Goal: Download file/media

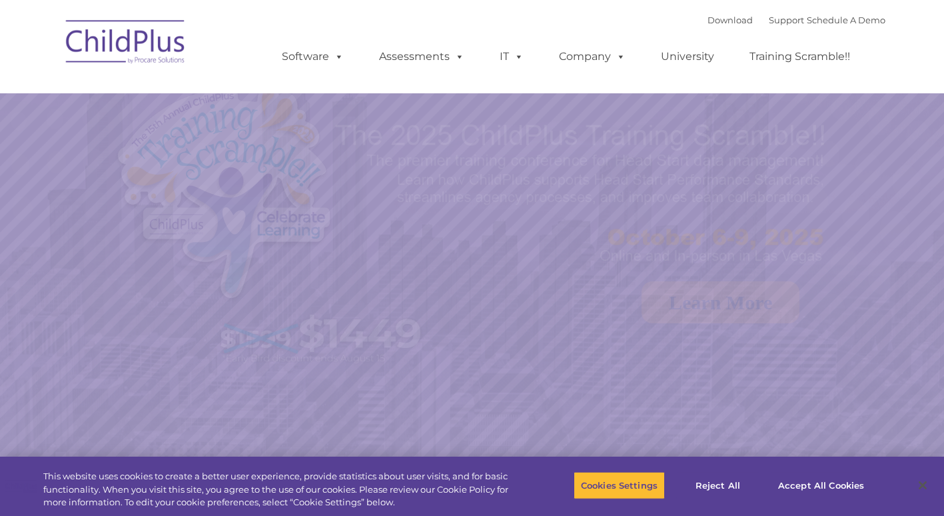
select select "MEDIUM"
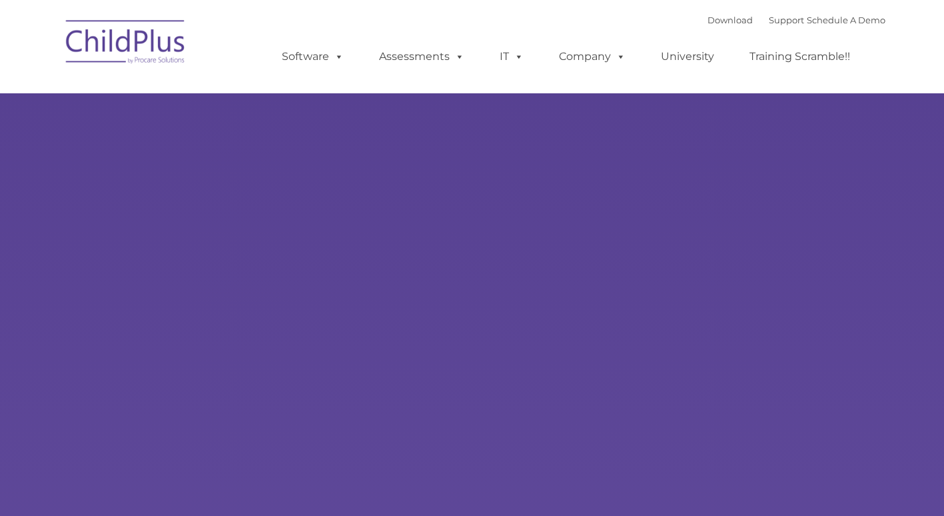
type input ""
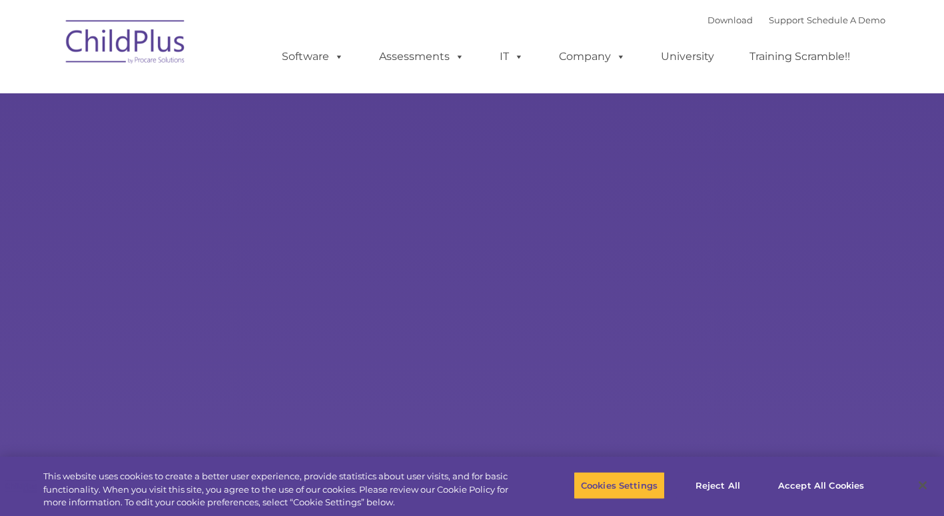
select select "MEDIUM"
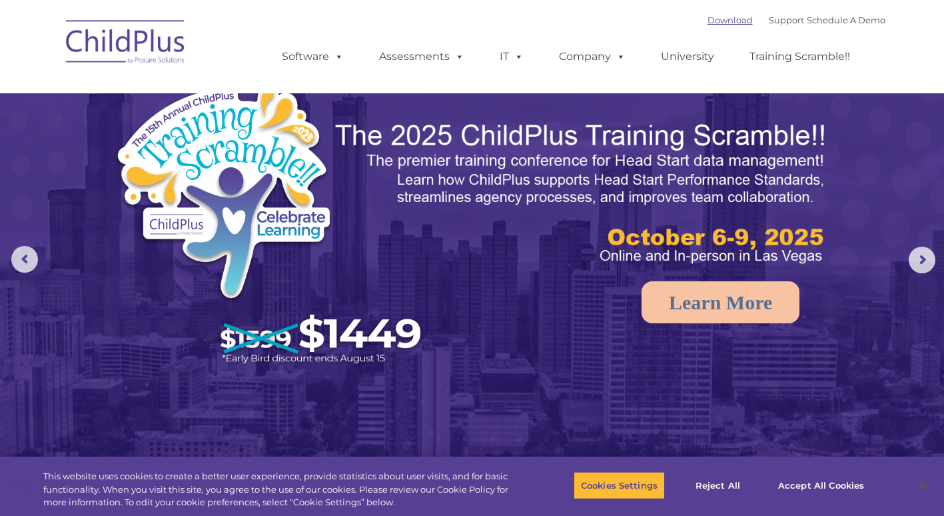
click at [718, 21] on link "Download" at bounding box center [730, 20] width 45 height 11
